Goal: Transaction & Acquisition: Purchase product/service

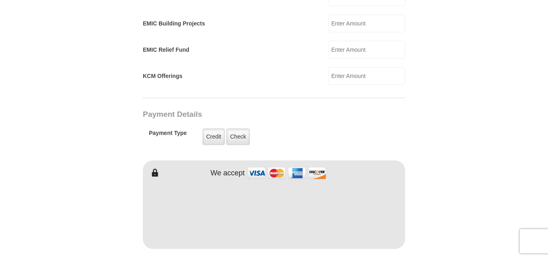
scroll to position [565, 0]
type input "125.00"
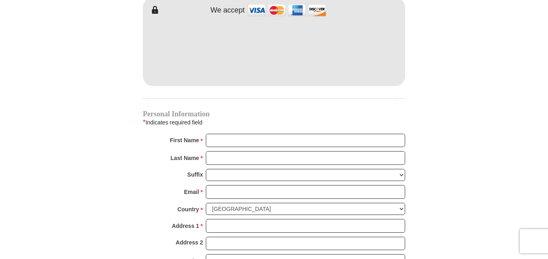
scroll to position [767, 0]
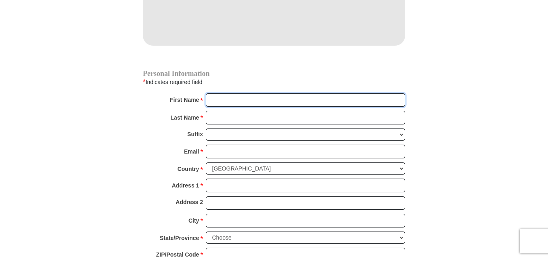
click at [217, 93] on input "First Name *" at bounding box center [305, 100] width 199 height 14
type input "[PERSON_NAME]"
click at [216, 111] on input "Last Name *" at bounding box center [305, 118] width 199 height 14
type input "[PERSON_NAME]"
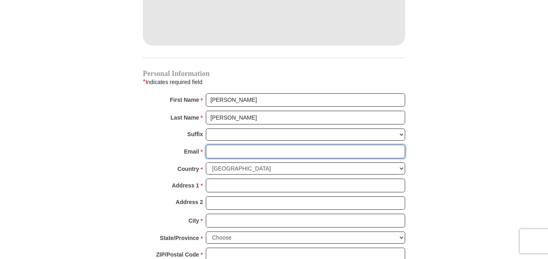
click at [222, 144] on input "Email *" at bounding box center [305, 151] width 199 height 14
type input "[EMAIL_ADDRESS][DOMAIN_NAME]"
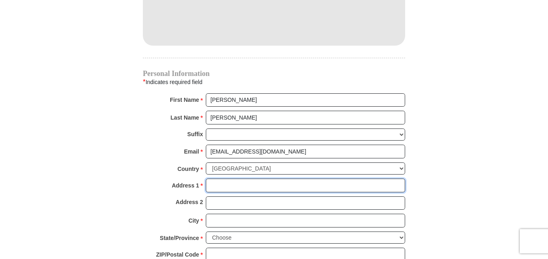
type input "[STREET_ADDRESS]"
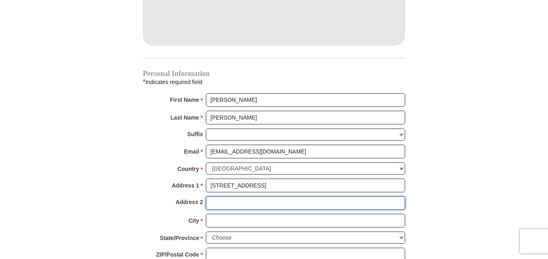
type input "Apt 163"
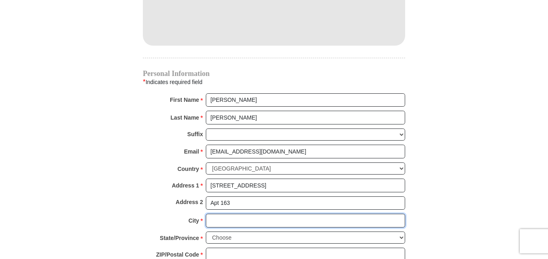
type input "[GEOGRAPHIC_DATA]"
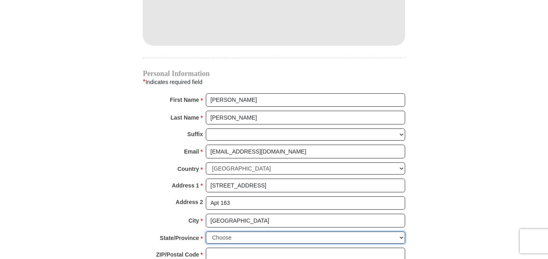
select select "[GEOGRAPHIC_DATA]"
type input "76137"
type input "3124801364"
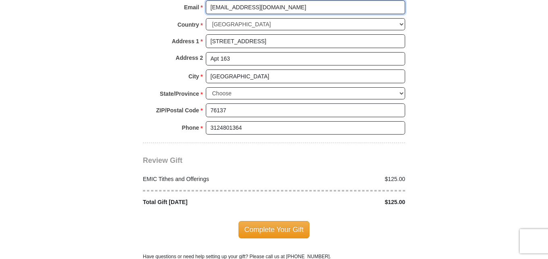
scroll to position [928, 0]
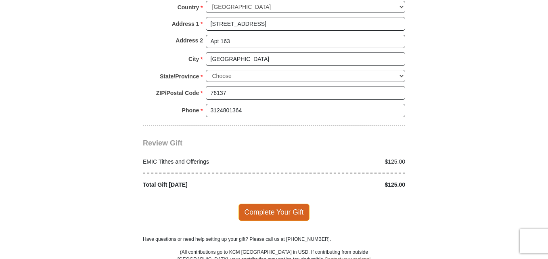
click at [275, 203] on span "Complete Your Gift" at bounding box center [274, 211] width 71 height 17
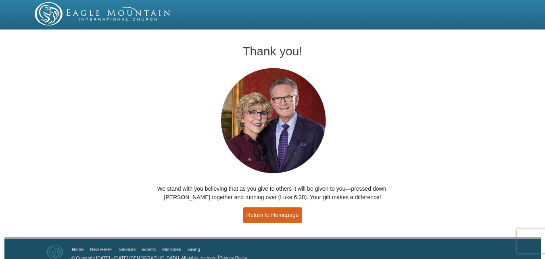
click at [273, 212] on link "Return to Homepage" at bounding box center [273, 215] width 60 height 16
